Goal: Task Accomplishment & Management: Complete application form

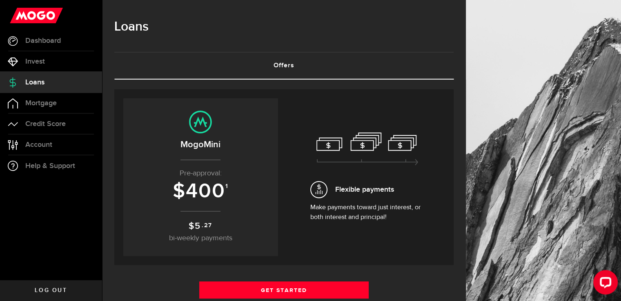
scroll to position [114, 0]
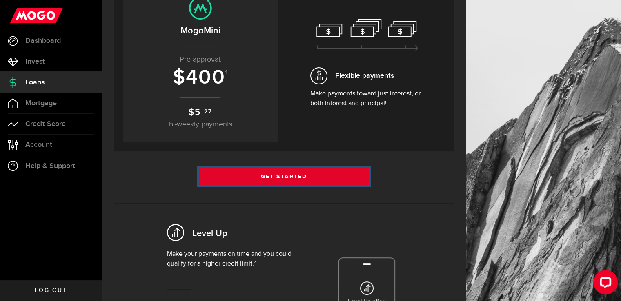
click at [322, 173] on link "Get Started" at bounding box center [284, 176] width 170 height 17
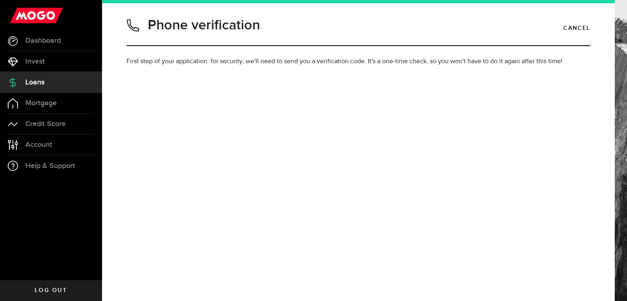
type input "6135534717"
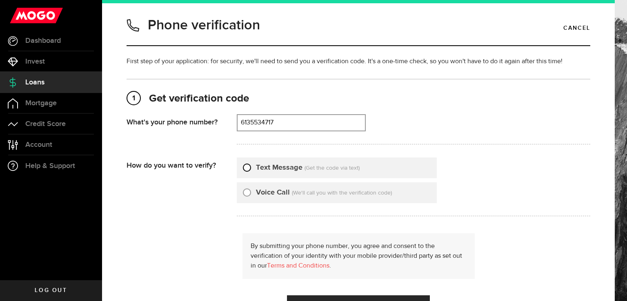
click at [246, 167] on input "Text Message" at bounding box center [247, 166] width 8 height 8
radio input "true"
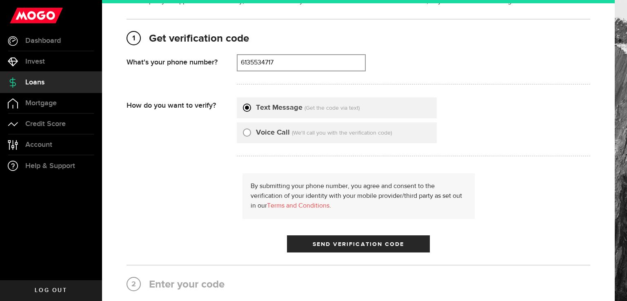
scroll to position [60, 0]
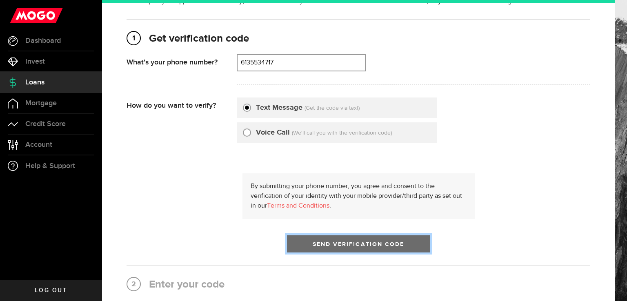
click at [393, 242] on span "Send Verification Code" at bounding box center [359, 245] width 92 height 6
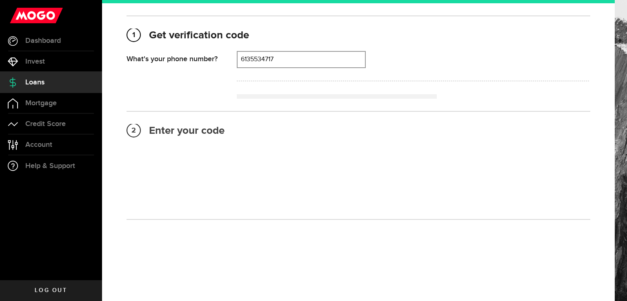
scroll to position [69, 0]
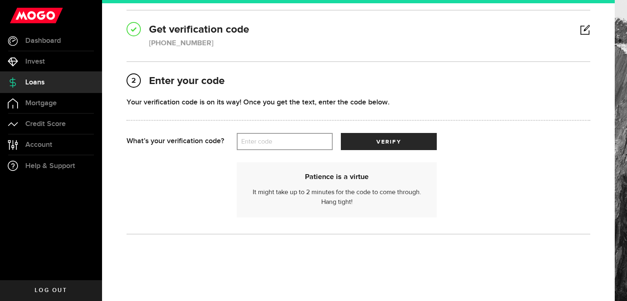
click at [309, 144] on label "Enter code" at bounding box center [285, 141] width 96 height 17
click at [309, 144] on input "Enter code" at bounding box center [285, 141] width 96 height 17
click at [278, 147] on label "Enter code" at bounding box center [285, 141] width 96 height 17
click at [278, 147] on input "Enter code" at bounding box center [285, 141] width 96 height 17
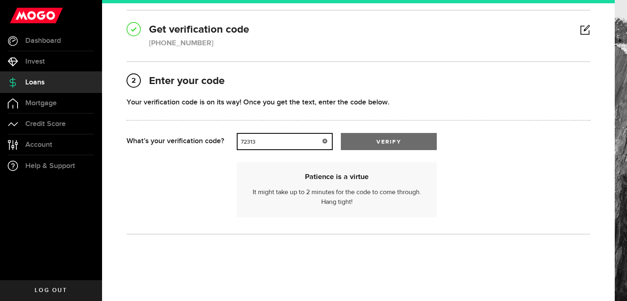
type input "72313"
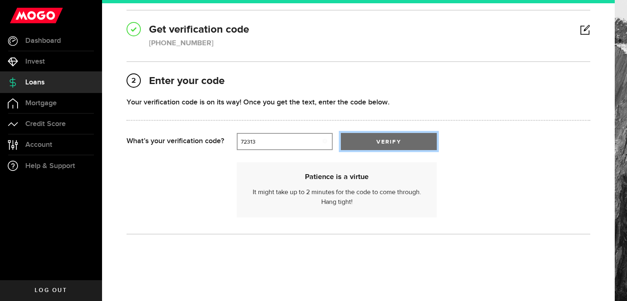
click at [361, 136] on button "verify" at bounding box center [389, 141] width 96 height 17
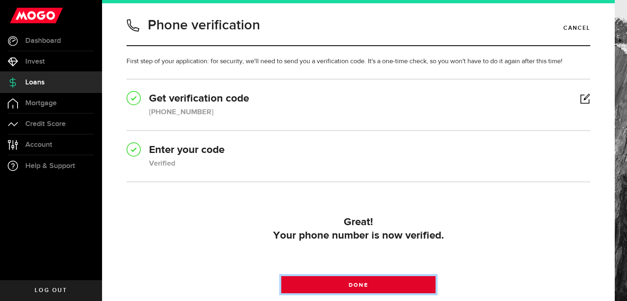
click at [364, 282] on span "Done" at bounding box center [357, 285] width 19 height 6
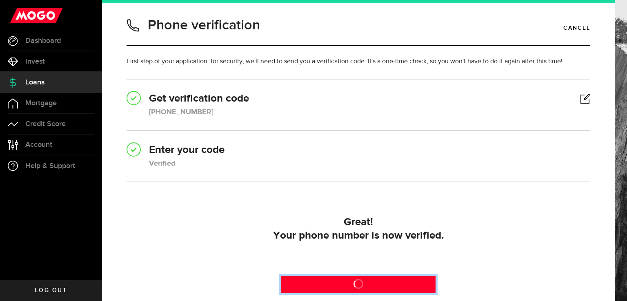
scroll to position [76, 0]
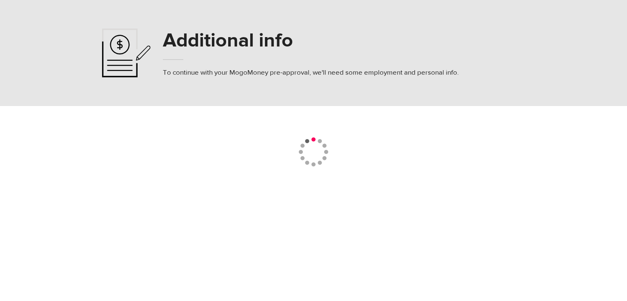
select select
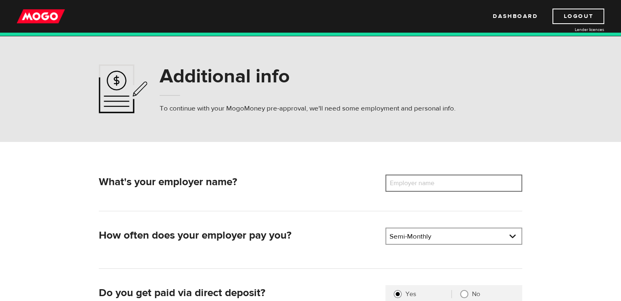
click at [472, 185] on input "Employer name" at bounding box center [453, 183] width 137 height 17
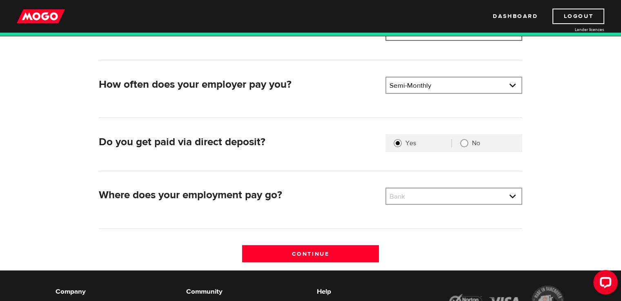
scroll to position [153, 0]
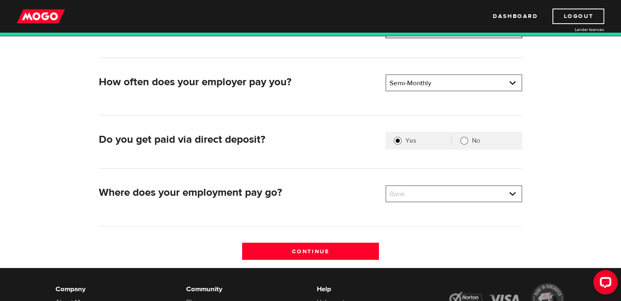
type input "Jon Andrew Luffman"
click at [471, 144] on div "No" at bounding box center [483, 141] width 62 height 8
click at [467, 142] on input "No" at bounding box center [464, 141] width 8 height 8
radio input "true"
click at [435, 186] on link at bounding box center [453, 194] width 135 height 16
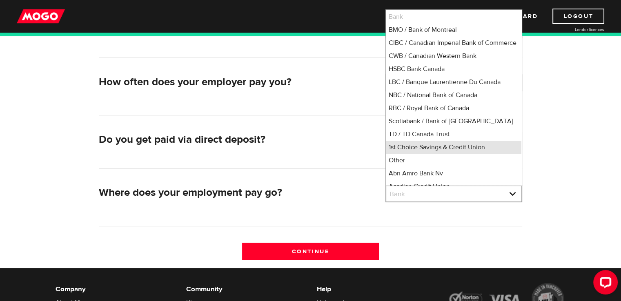
scroll to position [4, 0]
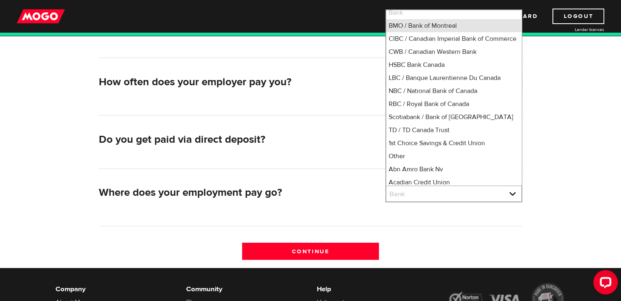
click at [434, 27] on li "BMO / Bank of Montreal" at bounding box center [453, 25] width 135 height 13
select select "1"
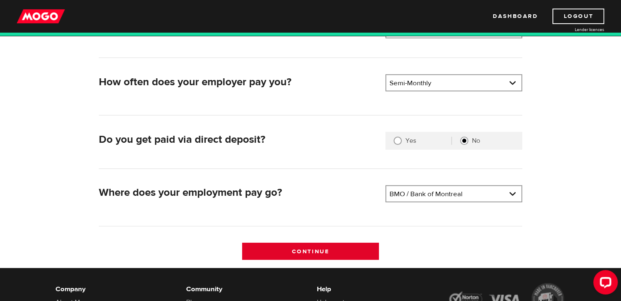
click at [331, 251] on input "Continue" at bounding box center [310, 251] width 137 height 17
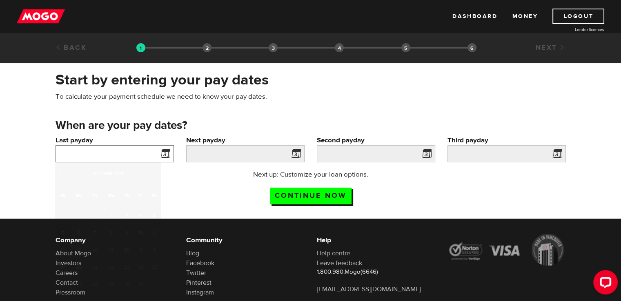
click at [149, 151] on input "Last payday" at bounding box center [114, 153] width 118 height 17
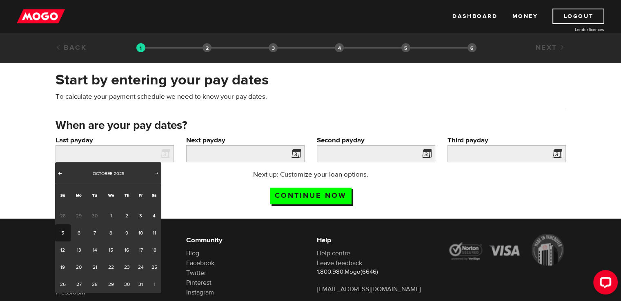
click at [59, 172] on span "Prev" at bounding box center [60, 173] width 7 height 7
click at [82, 230] on link "8" at bounding box center [79, 232] width 17 height 17
type input "[DATE]"
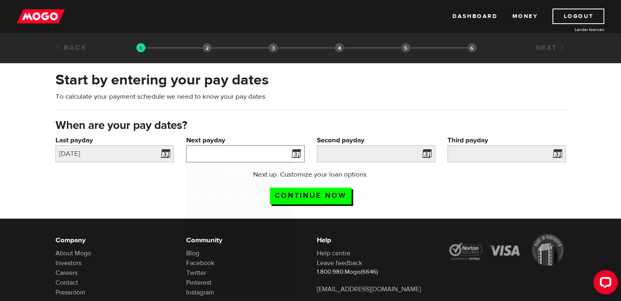
click at [261, 153] on input "Next payday" at bounding box center [245, 153] width 118 height 17
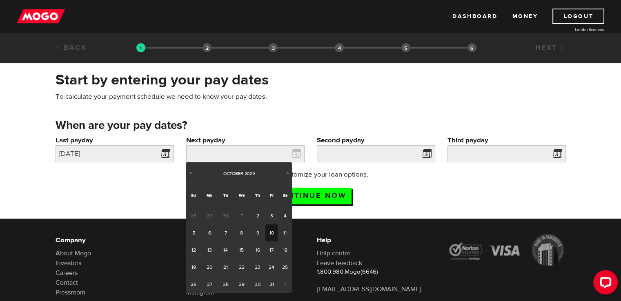
click at [270, 230] on link "10" at bounding box center [271, 232] width 13 height 17
type input "[DATE]"
type input "2025/11/9"
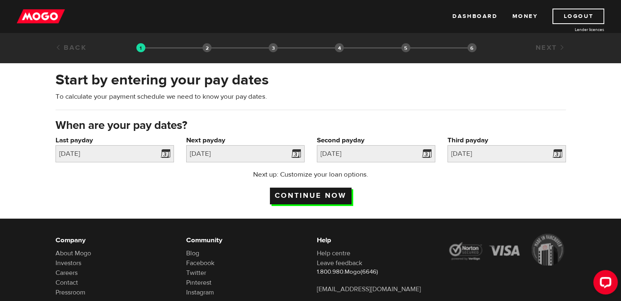
click at [293, 196] on input "Continue now" at bounding box center [311, 196] width 82 height 17
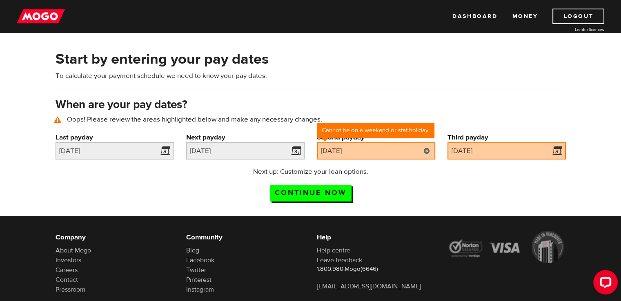
click at [426, 152] on link at bounding box center [426, 150] width 17 height 17
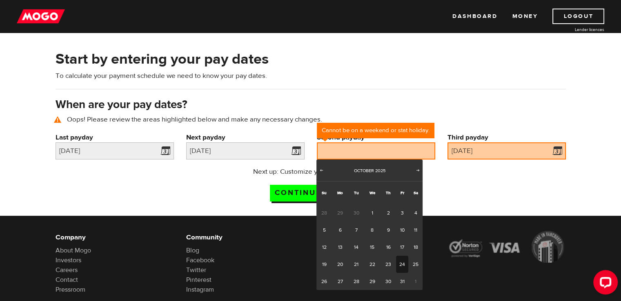
click at [399, 259] on link "24" at bounding box center [402, 264] width 13 height 17
type input "2025/10/24"
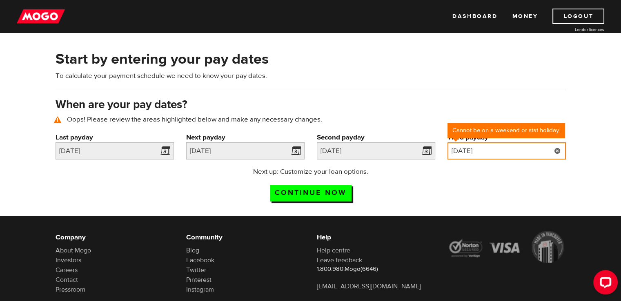
click at [540, 149] on input "2025/11/09" at bounding box center [506, 150] width 118 height 17
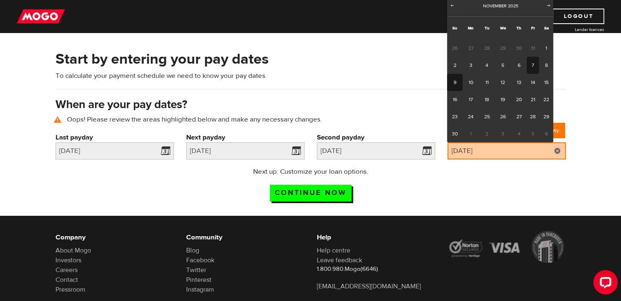
click at [535, 67] on link "7" at bounding box center [532, 65] width 13 height 17
type input "2025/11/07"
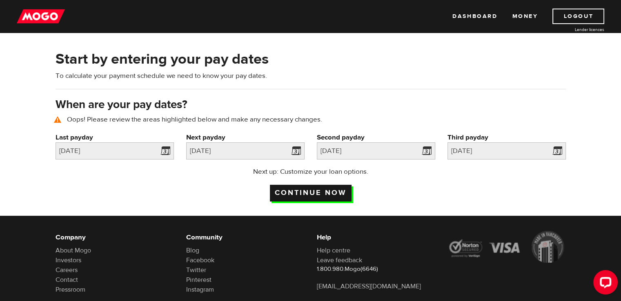
click at [323, 189] on input "Continue now" at bounding box center [311, 193] width 82 height 17
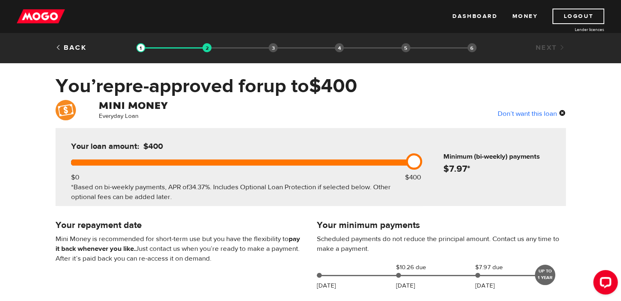
click at [543, 112] on div "Don’t want this loan" at bounding box center [531, 113] width 68 height 11
drag, startPoint x: 69, startPoint y: 161, endPoint x: 474, endPoint y: 154, distance: 405.6
click at [474, 154] on div "Your loan amount: $400 $0 $400 *Based on bi-weekly payments, APR of 34.37% . In…" at bounding box center [310, 167] width 510 height 78
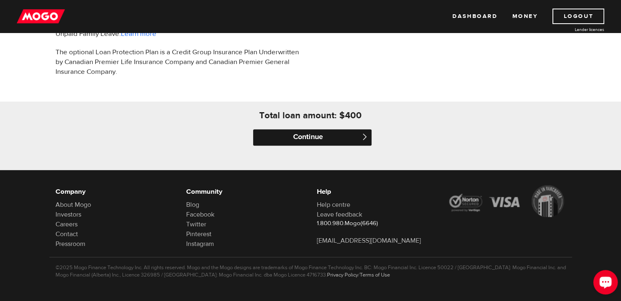
click at [335, 133] on input "Continue" at bounding box center [312, 137] width 118 height 16
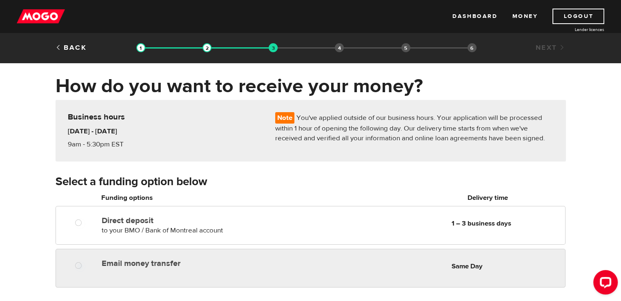
radio input "true"
click at [426, 268] on div "Email money transfer Delivery in Same Day Same Day" at bounding box center [331, 263] width 466 height 16
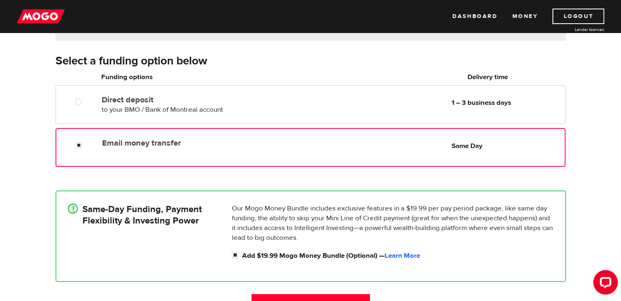
scroll to position [135, 0]
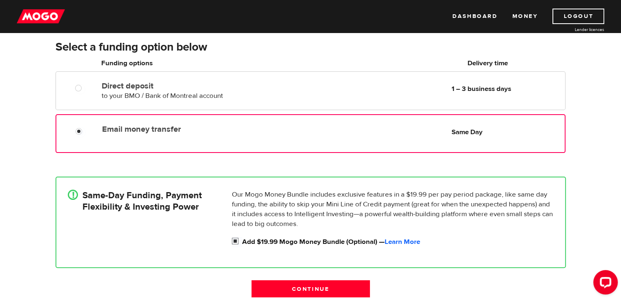
click at [237, 239] on input "Add $19.99 Mogo Money Bundle (Optional) — Learn More" at bounding box center [237, 242] width 10 height 10
checkbox input "false"
radio input "false"
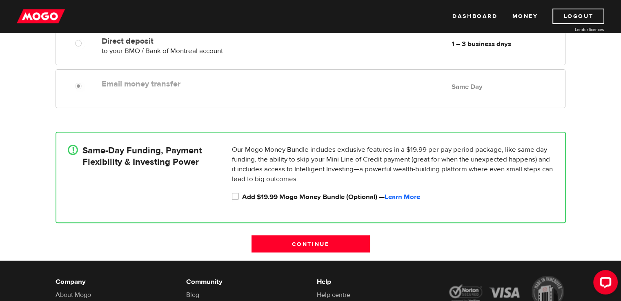
scroll to position [270, 0]
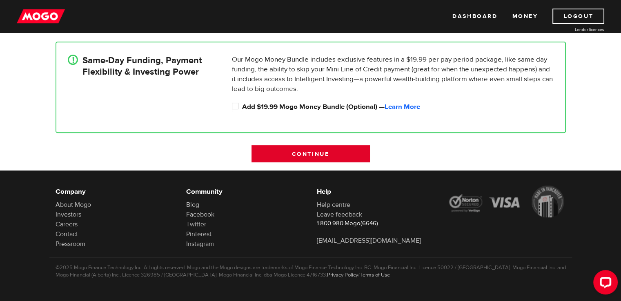
click at [326, 149] on input "Continue" at bounding box center [310, 153] width 118 height 17
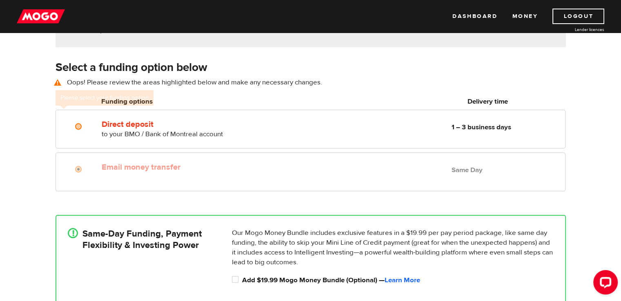
scroll to position [113, 0]
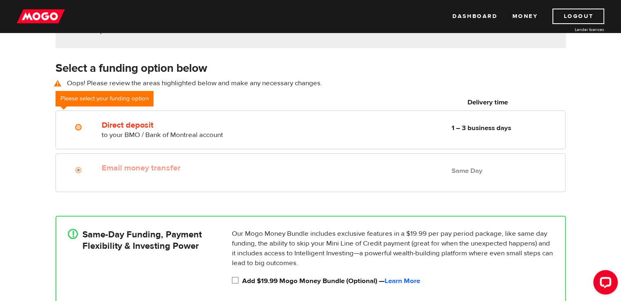
click at [233, 281] on input "Add $19.99 Mogo Money Bundle (Optional) — Learn More" at bounding box center [237, 281] width 10 height 10
checkbox input "true"
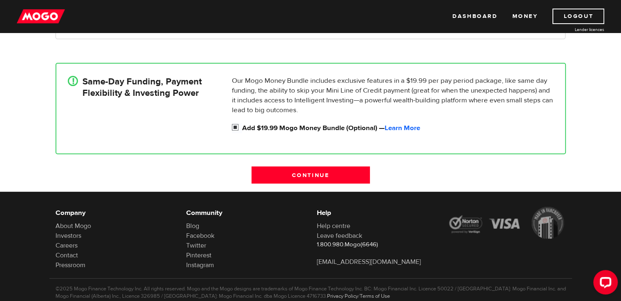
scroll to position [283, 0]
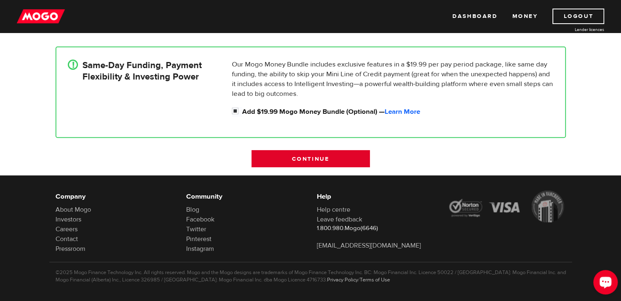
click at [345, 156] on input "Continue" at bounding box center [310, 158] width 118 height 17
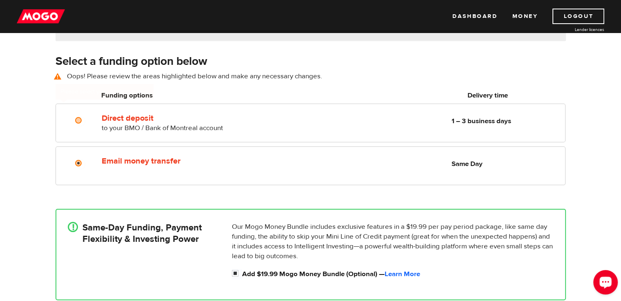
scroll to position [113, 0]
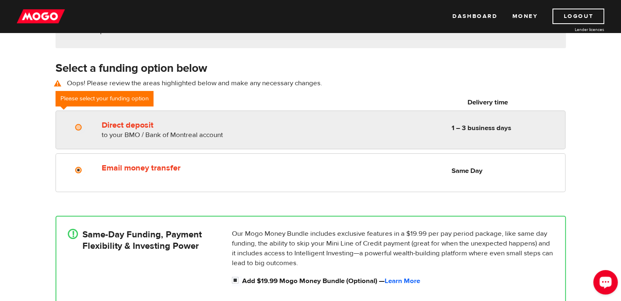
radio input "true"
click at [78, 126] on input "Direct deposit" at bounding box center [80, 128] width 10 height 10
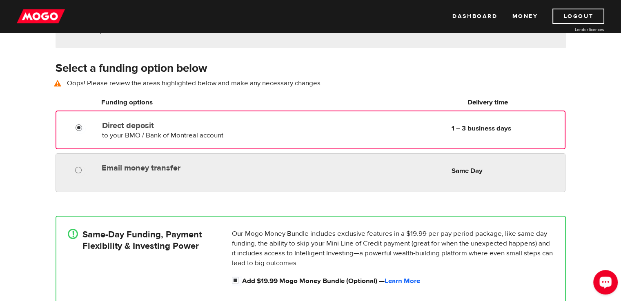
radio input "true"
click at [80, 170] on input "Email money transfer" at bounding box center [80, 171] width 10 height 10
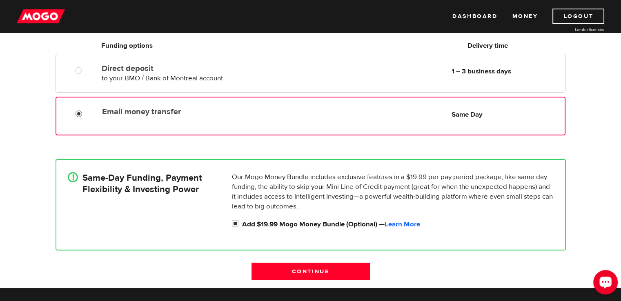
scroll to position [170, 0]
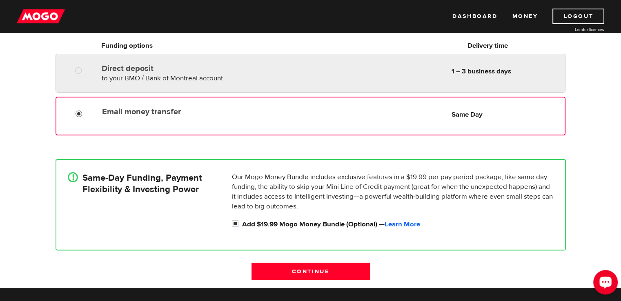
radio input "true"
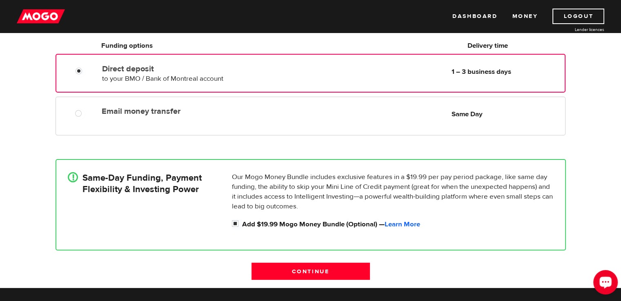
click at [74, 72] on div at bounding box center [81, 72] width 49 height 10
click at [235, 222] on input "Add $19.99 Mogo Money Bundle (Optional) — Learn More" at bounding box center [237, 225] width 10 height 10
checkbox input "false"
radio input "false"
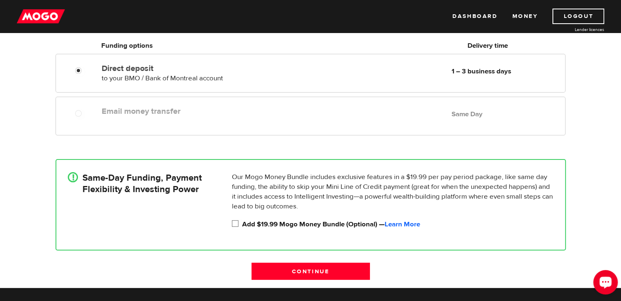
click at [237, 220] on input "Add $19.99 Mogo Money Bundle (Optional) — Learn More" at bounding box center [237, 225] width 10 height 10
checkbox input "true"
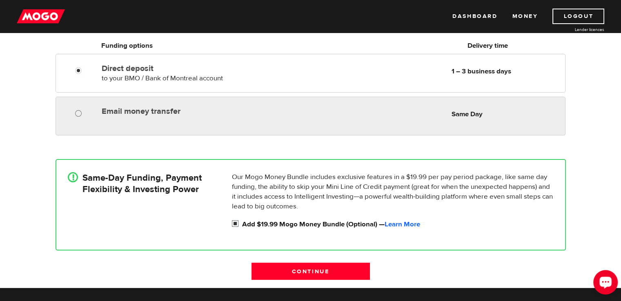
radio input "true"
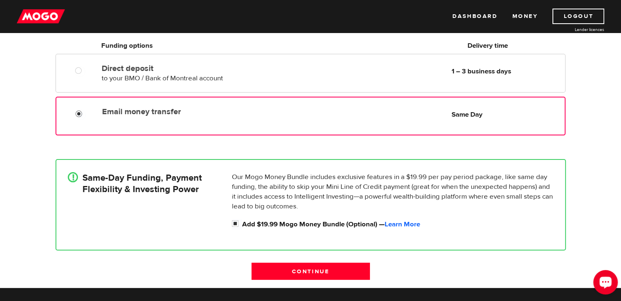
click at [78, 111] on input "Email money transfer" at bounding box center [80, 115] width 10 height 10
click at [295, 271] on input "Continue" at bounding box center [310, 271] width 118 height 17
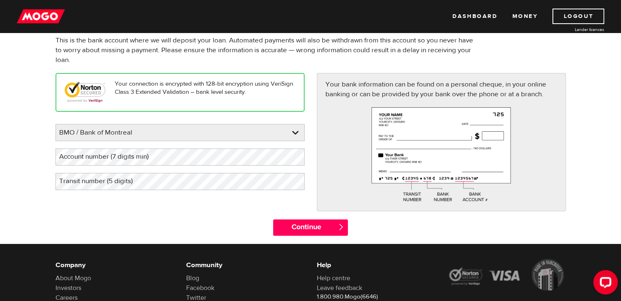
scroll to position [63, 0]
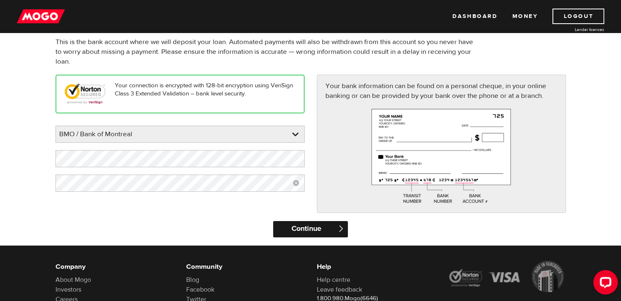
click at [309, 233] on input "Continue" at bounding box center [310, 229] width 75 height 16
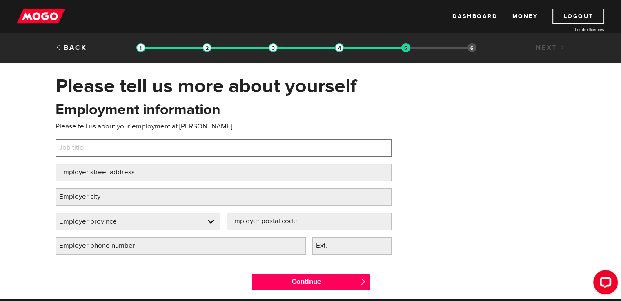
click at [128, 146] on input "Job title" at bounding box center [223, 148] width 336 height 17
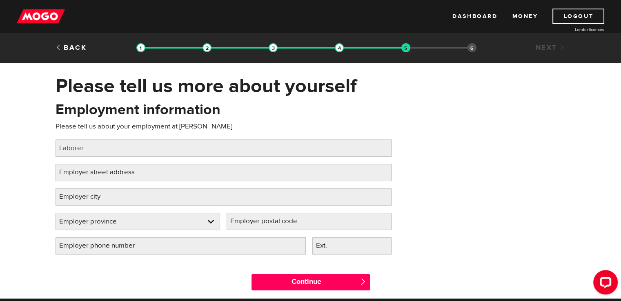
click at [111, 172] on label "Employer street address" at bounding box center [103, 172] width 96 height 17
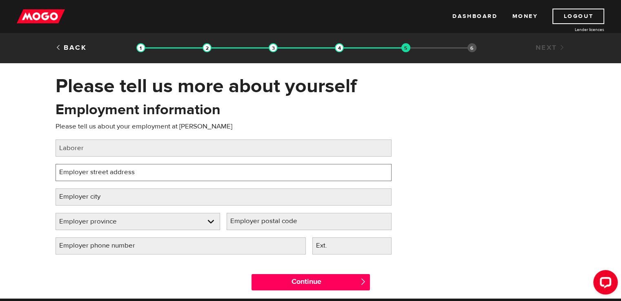
click at [111, 172] on input "Employer street address" at bounding box center [223, 172] width 336 height 17
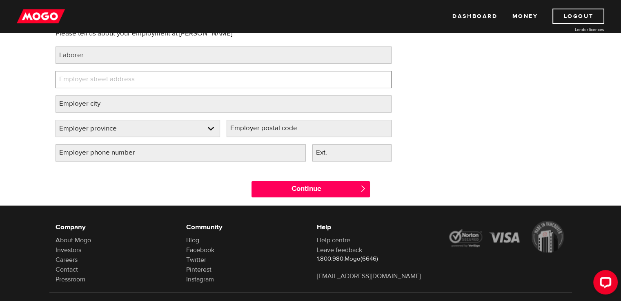
scroll to position [59, 0]
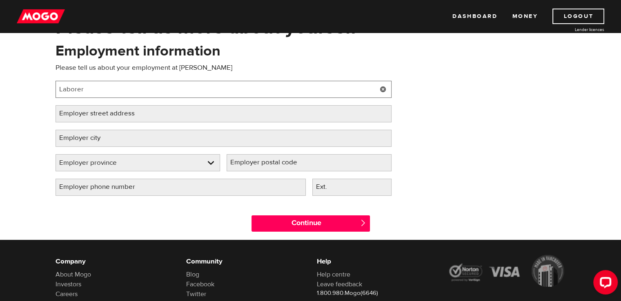
click at [171, 93] on input "Laborer" at bounding box center [223, 89] width 336 height 17
click at [96, 91] on input "Sub-Contractor" at bounding box center [223, 89] width 336 height 17
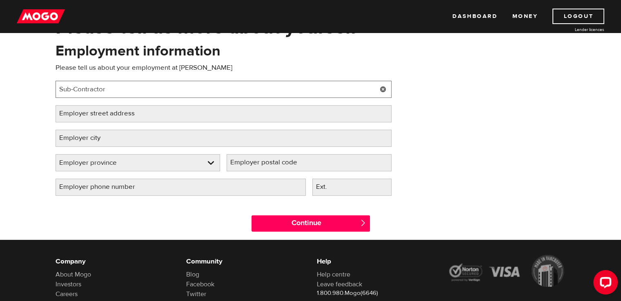
click at [79, 89] on input "Sub-Contractor" at bounding box center [223, 89] width 336 height 17
type input "Subcontractor"
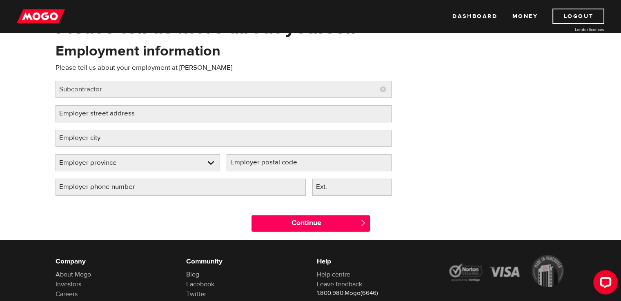
click at [75, 113] on label "Employer street address" at bounding box center [103, 113] width 96 height 17
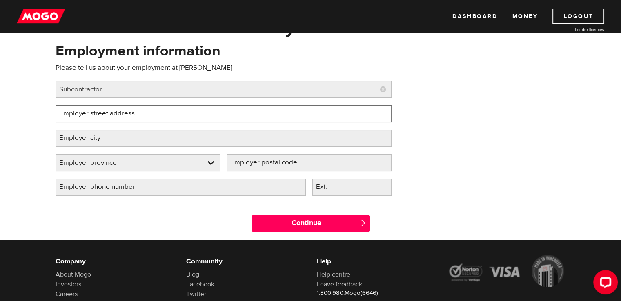
click at [75, 113] on input "Employer street address" at bounding box center [223, 113] width 336 height 17
type input "704 Ashley St"
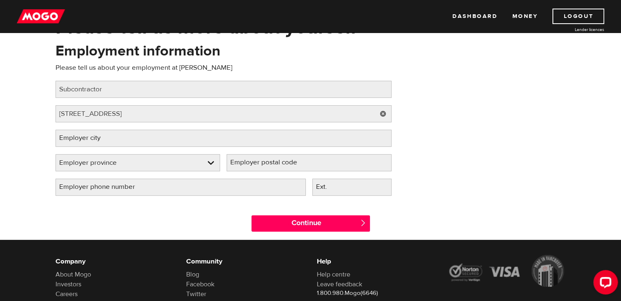
click at [80, 136] on label "Employer city" at bounding box center [86, 138] width 62 height 17
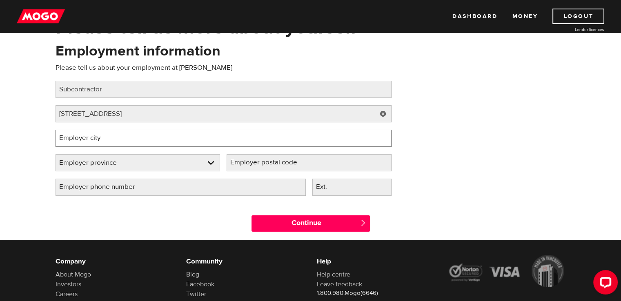
click at [80, 136] on input "Employer city" at bounding box center [223, 138] width 336 height 17
type input "Foxboro"
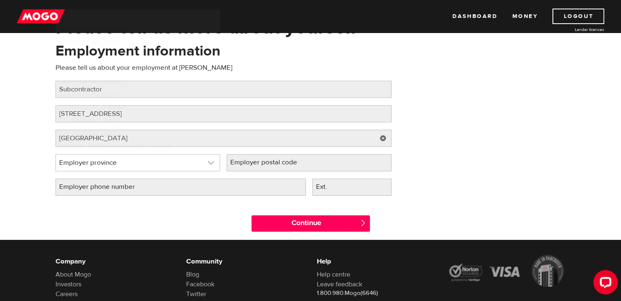
click at [76, 159] on link at bounding box center [138, 163] width 164 height 16
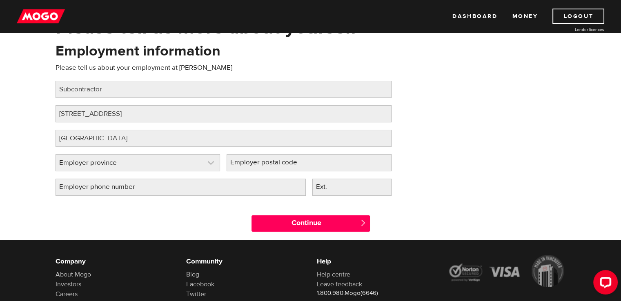
click at [94, 165] on link at bounding box center [138, 163] width 164 height 16
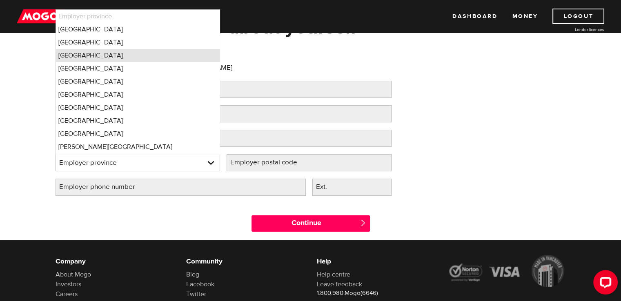
click at [154, 56] on li "Ontario" at bounding box center [138, 55] width 164 height 13
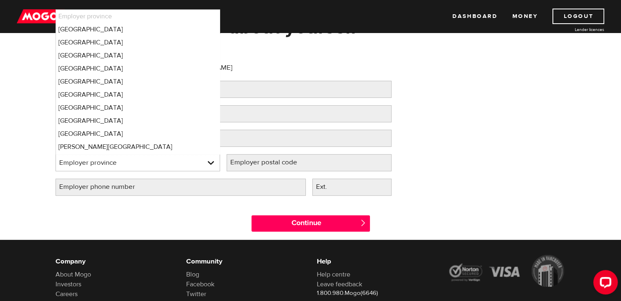
select select "ON"
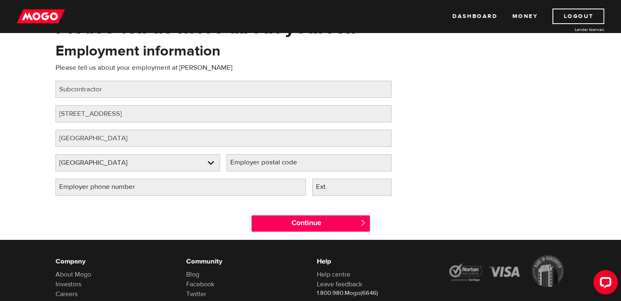
click at [264, 164] on label "Employer postal code" at bounding box center [269, 162] width 87 height 17
click at [264, 164] on input "Employer postal code" at bounding box center [308, 162] width 165 height 17
type input "6134381949"
click at [205, 217] on div "Continue " at bounding box center [310, 221] width 522 height 37
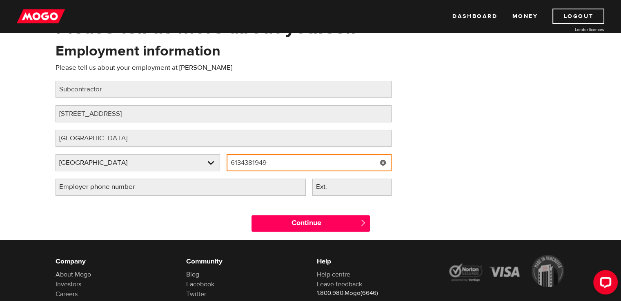
click at [247, 162] on input "6134381949" at bounding box center [308, 162] width 165 height 17
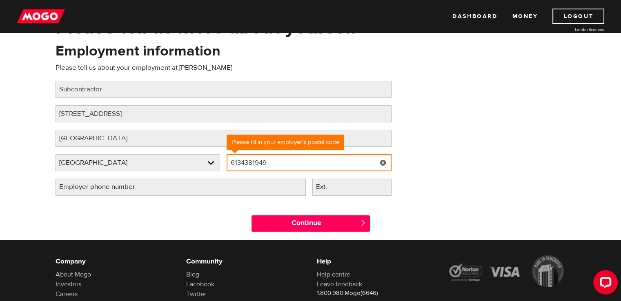
click at [247, 162] on input "6134381949" at bounding box center [308, 162] width 165 height 17
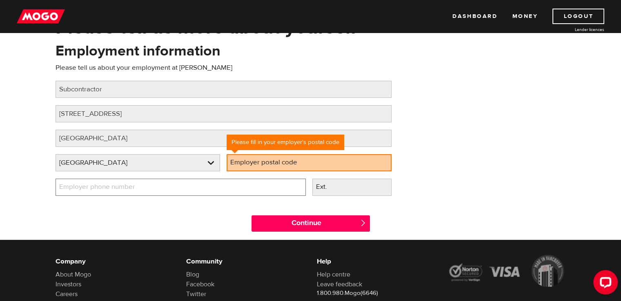
click at [177, 184] on input "Employer phone number" at bounding box center [180, 187] width 250 height 17
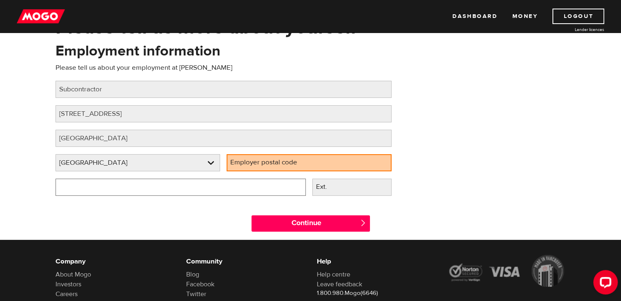
type input "(613) 438-1949"
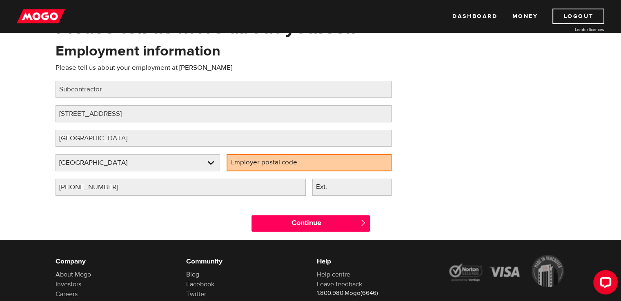
click at [291, 161] on label "Employer postal code" at bounding box center [269, 162] width 87 height 17
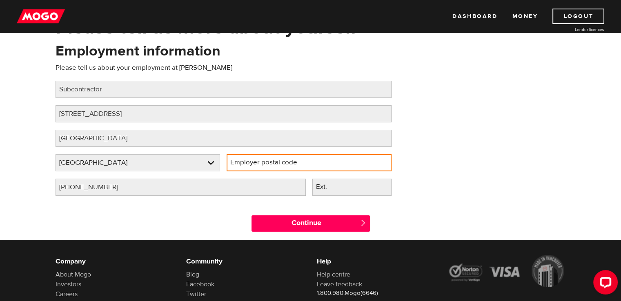
click at [291, 161] on input "Employer postal code" at bounding box center [308, 162] width 165 height 17
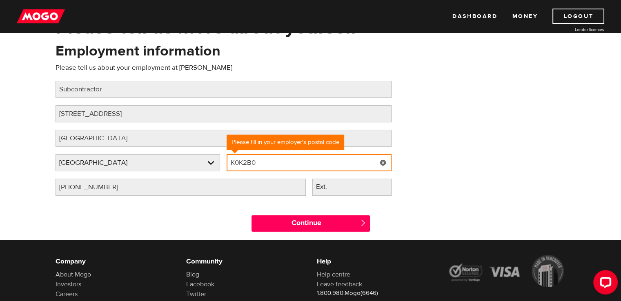
type input "K0K2B0"
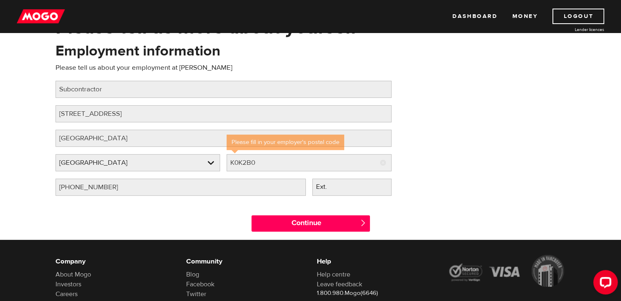
click at [224, 218] on div "Continue " at bounding box center [310, 221] width 522 height 37
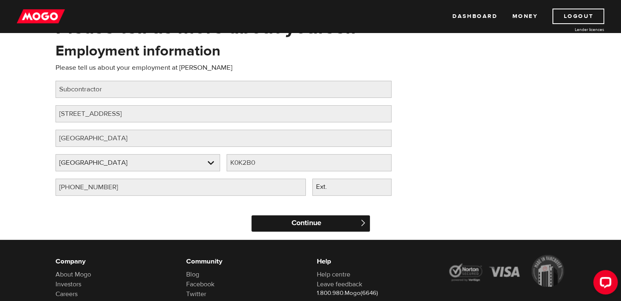
click at [284, 222] on input "Continue" at bounding box center [310, 223] width 118 height 16
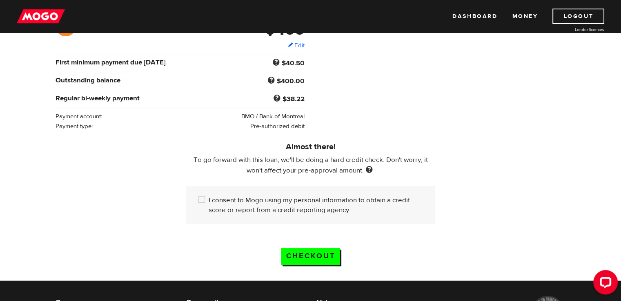
scroll to position [155, 0]
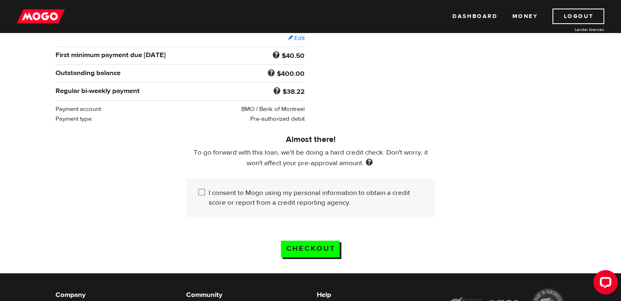
click at [203, 191] on input "I consent to Mogo using my personal information to obtain a credit score or rep…" at bounding box center [203, 193] width 10 height 10
checkbox input "true"
click at [327, 248] on input "Checkout" at bounding box center [310, 249] width 59 height 17
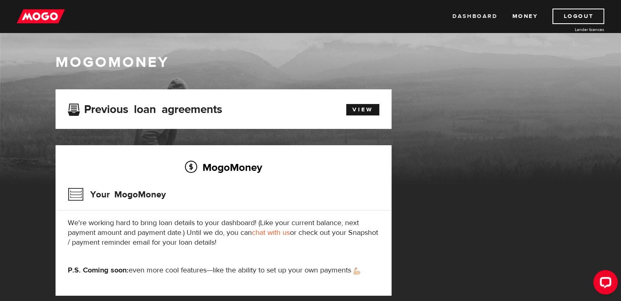
click at [493, 18] on link "Dashboard" at bounding box center [474, 17] width 45 height 16
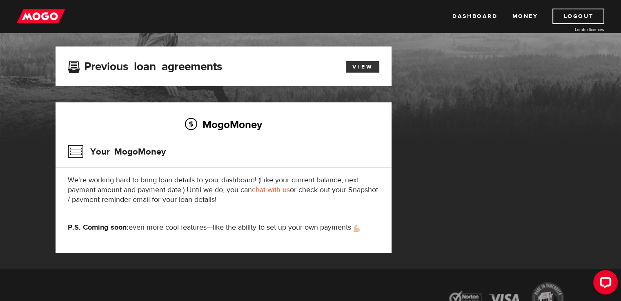
click at [373, 69] on link "View" at bounding box center [362, 66] width 33 height 11
